Goal: Information Seeking & Learning: Learn about a topic

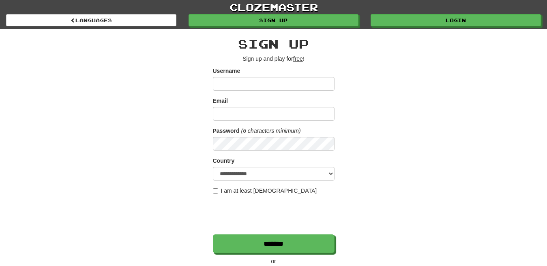
scroll to position [119, 0]
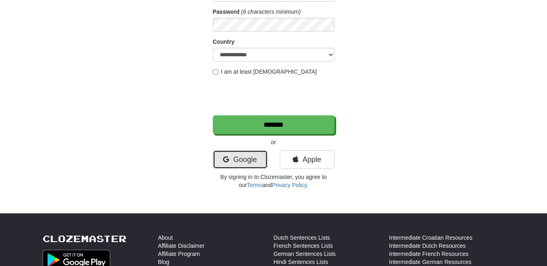
click at [235, 159] on link "Google" at bounding box center [240, 159] width 55 height 19
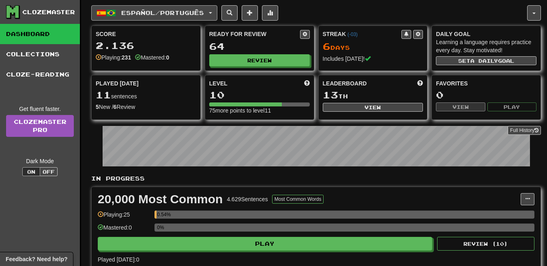
click at [161, 18] on button "Español / Português" at bounding box center [154, 12] width 126 height 15
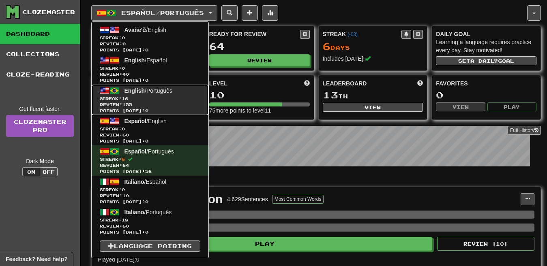
click at [199, 95] on link "English / Português Streak: 16 Review: 155 Points [DATE]: 0" at bounding box center [150, 100] width 117 height 30
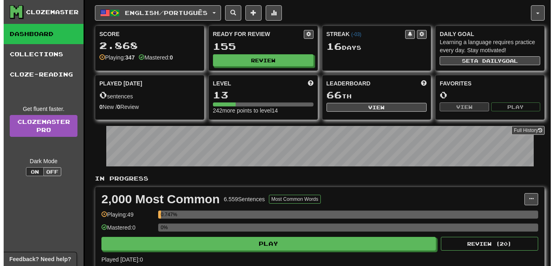
scroll to position [514, 0]
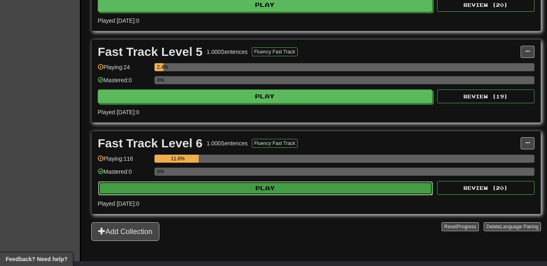
click at [245, 186] on button "Play" at bounding box center [265, 189] width 334 height 14
select select "**"
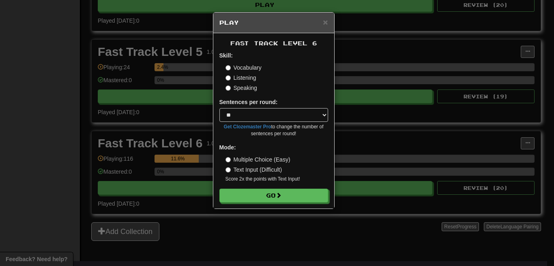
click at [265, 195] on div "× Play Fast Track Level 6 Skill: Vocabulary Listening Speaking Sentences per ro…" at bounding box center [277, 133] width 554 height 266
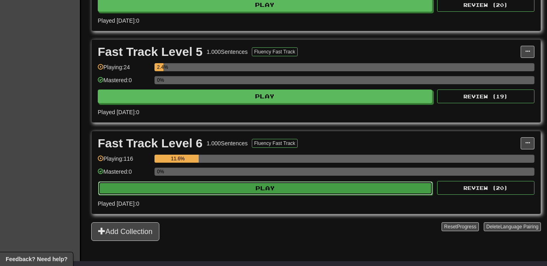
click at [268, 193] on button "Play" at bounding box center [265, 189] width 334 height 14
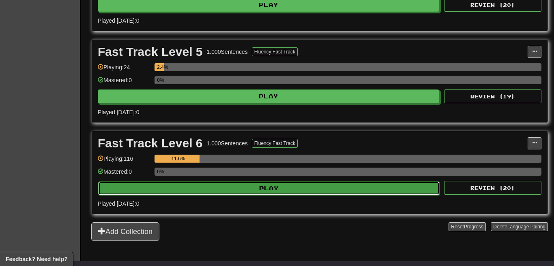
select select "**"
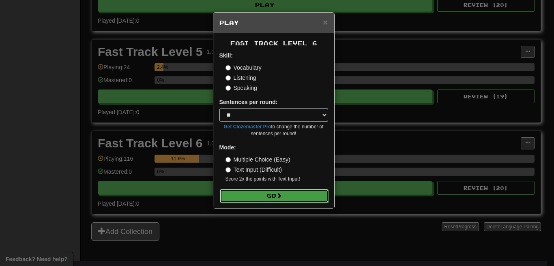
click at [270, 195] on button "Go" at bounding box center [274, 196] width 109 height 14
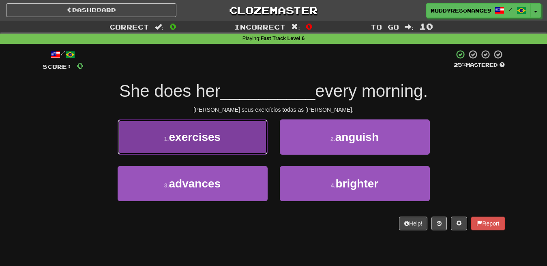
click at [241, 141] on button "1 . exercises" at bounding box center [193, 137] width 150 height 35
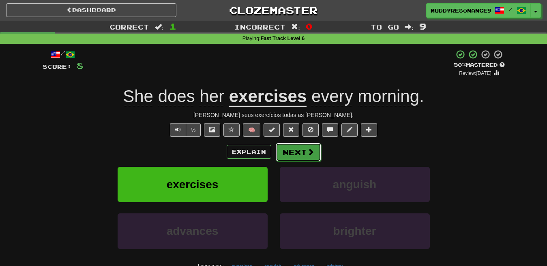
click at [304, 153] on button "Next" at bounding box center [298, 152] width 45 height 19
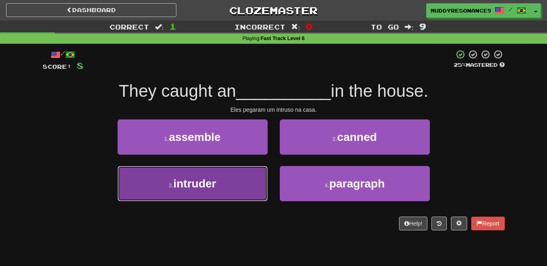
click at [245, 180] on button "3 . intruder" at bounding box center [193, 183] width 150 height 35
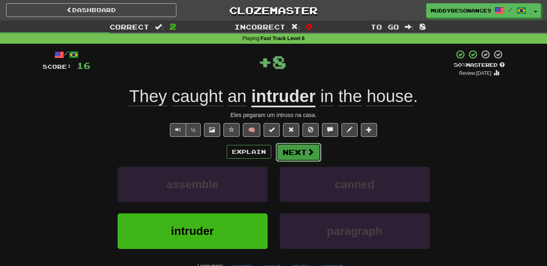
click at [307, 150] on span at bounding box center [310, 151] width 7 height 7
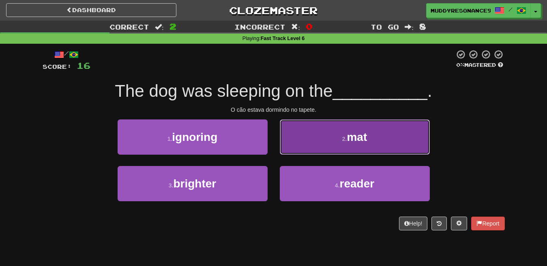
click at [342, 126] on button "2 . mat" at bounding box center [355, 137] width 150 height 35
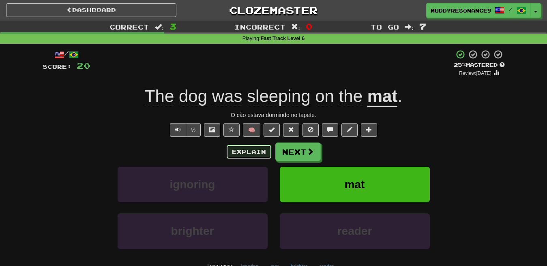
click at [244, 150] on button "Explain" at bounding box center [249, 152] width 45 height 14
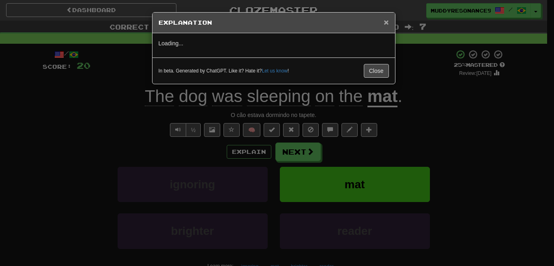
click at [385, 24] on span "×" at bounding box center [386, 21] width 5 height 9
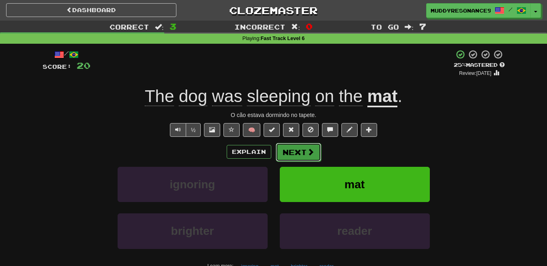
click at [305, 148] on button "Next" at bounding box center [298, 152] width 45 height 19
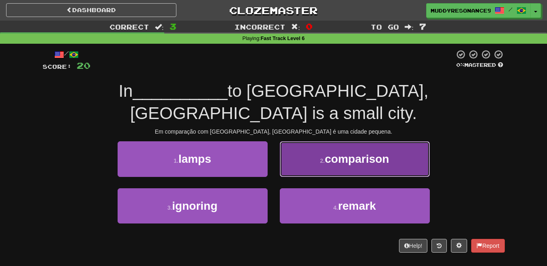
click at [344, 153] on span "comparison" at bounding box center [357, 159] width 64 height 13
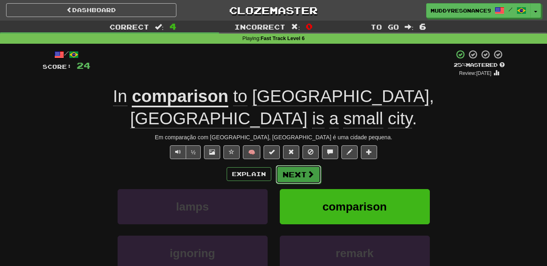
click at [304, 165] on button "Next" at bounding box center [298, 174] width 45 height 19
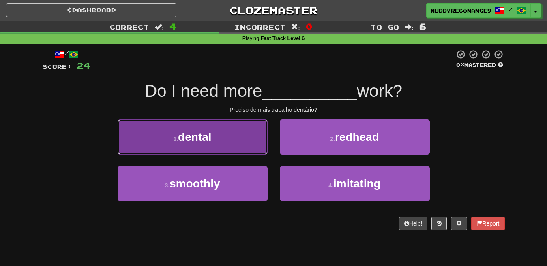
click at [211, 139] on span "dental" at bounding box center [194, 137] width 33 height 13
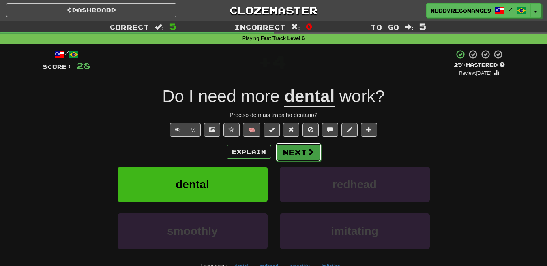
click at [304, 154] on button "Next" at bounding box center [298, 152] width 45 height 19
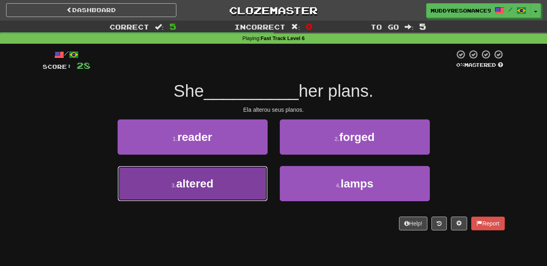
click at [225, 184] on button "3 . altered" at bounding box center [193, 183] width 150 height 35
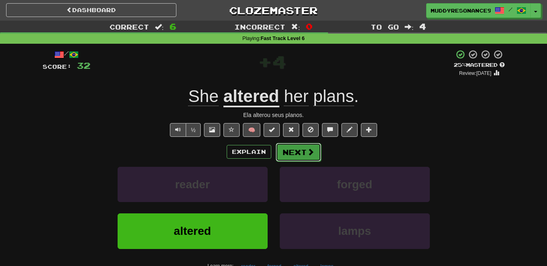
click at [296, 152] on button "Next" at bounding box center [298, 152] width 45 height 19
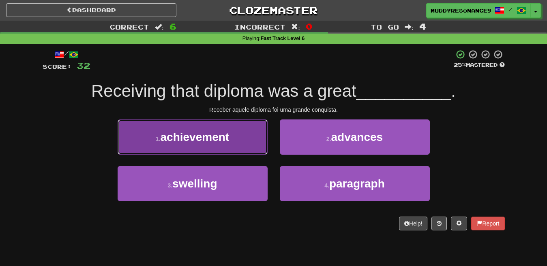
click at [251, 154] on button "1 . achievement" at bounding box center [193, 137] width 150 height 35
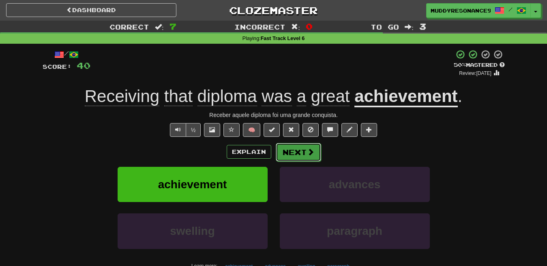
click at [287, 155] on button "Next" at bounding box center [298, 152] width 45 height 19
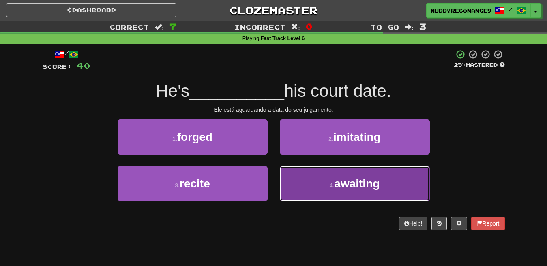
click at [368, 184] on span "awaiting" at bounding box center [356, 184] width 45 height 13
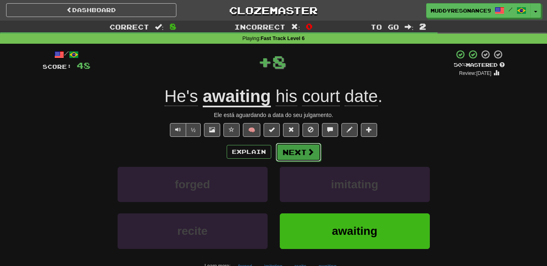
click at [302, 150] on button "Next" at bounding box center [298, 152] width 45 height 19
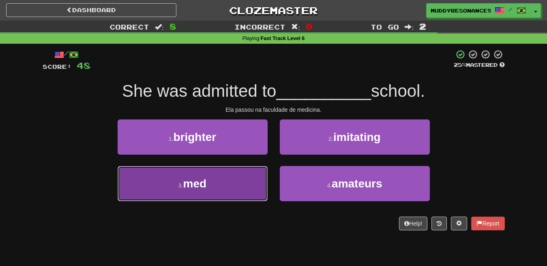
click at [243, 177] on button "3 . med" at bounding box center [193, 183] width 150 height 35
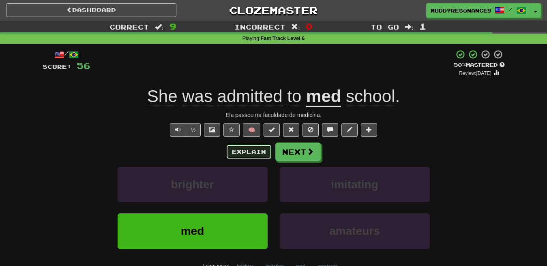
click at [250, 154] on button "Explain" at bounding box center [249, 152] width 45 height 14
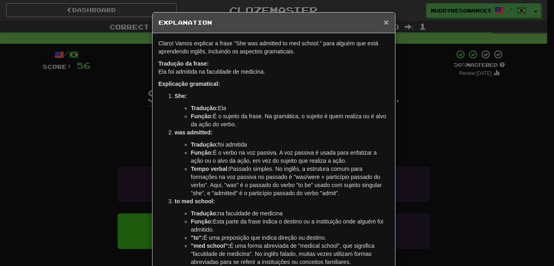
click at [384, 21] on span "×" at bounding box center [386, 21] width 5 height 9
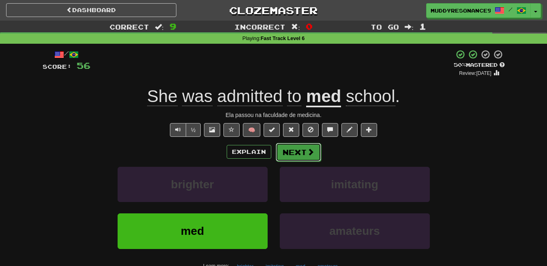
click at [300, 146] on button "Next" at bounding box center [298, 152] width 45 height 19
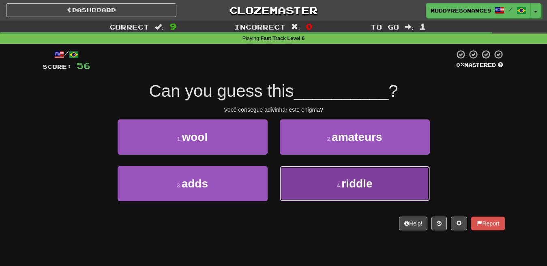
click at [366, 180] on span "riddle" at bounding box center [356, 184] width 31 height 13
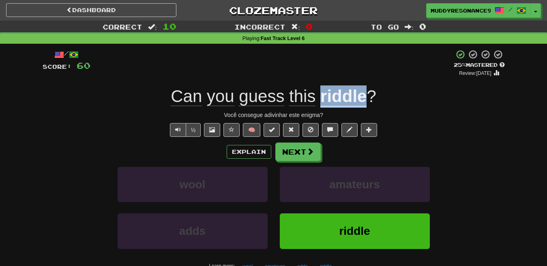
drag, startPoint x: 319, startPoint y: 102, endPoint x: 365, endPoint y: 98, distance: 45.6
click at [365, 98] on div "Can you guess this riddle ?" at bounding box center [274, 97] width 462 height 22
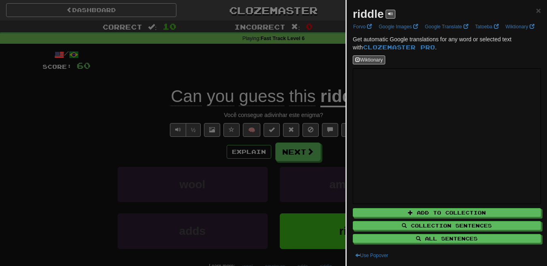
click at [365, 18] on strong "riddle" at bounding box center [368, 14] width 31 height 13
click at [364, 22] on icon at bounding box center [365, 26] width 7 height 8
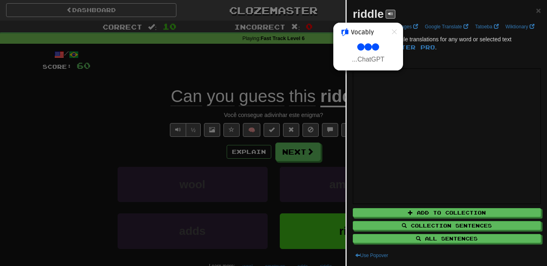
click at [389, 14] on div at bounding box center [273, 133] width 547 height 266
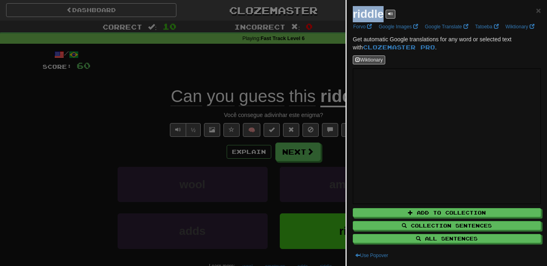
drag, startPoint x: 353, startPoint y: 14, endPoint x: 391, endPoint y: 19, distance: 38.5
click at [391, 19] on div "riddle" at bounding box center [374, 14] width 43 height 16
click at [391, 27] on div at bounding box center [391, 25] width 0 height 8
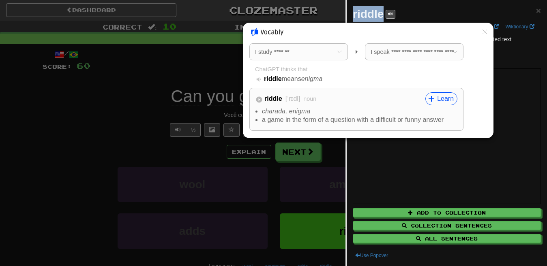
click at [259, 100] on icon at bounding box center [258, 99] width 7 height 7
click at [135, 98] on div at bounding box center [273, 133] width 547 height 266
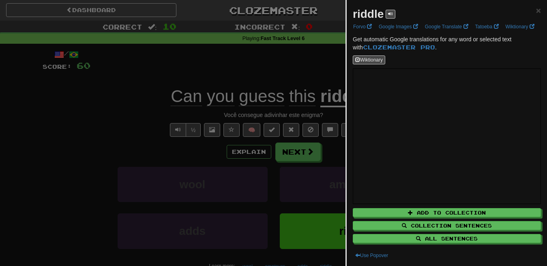
click at [536, 10] on div "riddle × Forvo Google Images Google Translate Tatoeba Wiktionary Get automatic …" at bounding box center [447, 133] width 200 height 266
click at [536, 10] on span "×" at bounding box center [538, 10] width 5 height 9
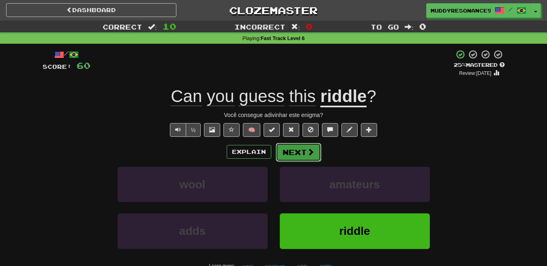
click at [299, 148] on button "Next" at bounding box center [298, 152] width 45 height 19
